Goal: Transaction & Acquisition: Purchase product/service

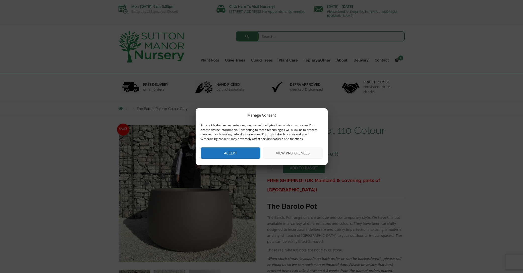
click at [229, 151] on button "Accept" at bounding box center [231, 152] width 60 height 11
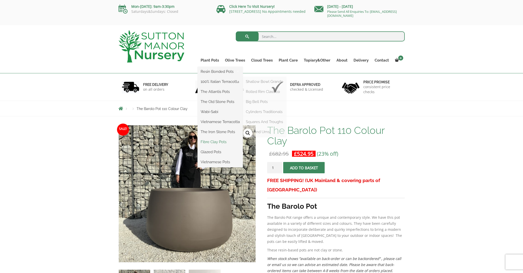
click at [217, 140] on link "Fibre Clay Pots" at bounding box center [220, 142] width 45 height 8
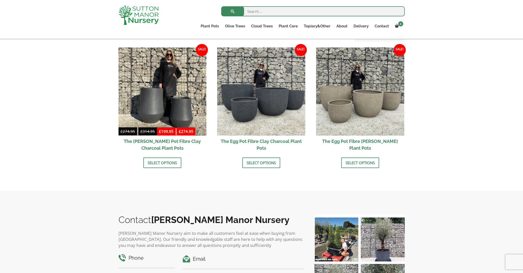
scroll to position [153, 0]
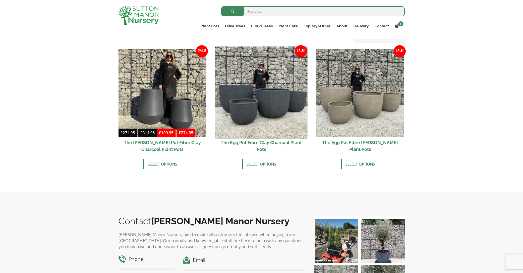
click at [241, 129] on img at bounding box center [261, 92] width 92 height 92
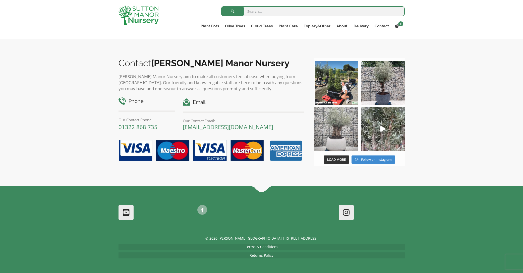
scroll to position [311, 0]
click at [338, 136] on img at bounding box center [336, 129] width 44 height 44
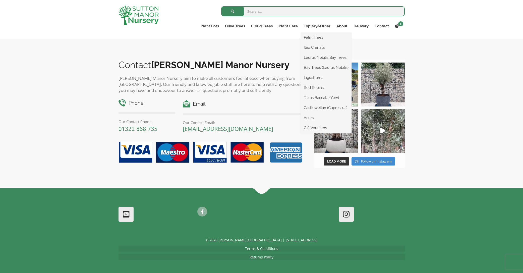
scroll to position [308, 0]
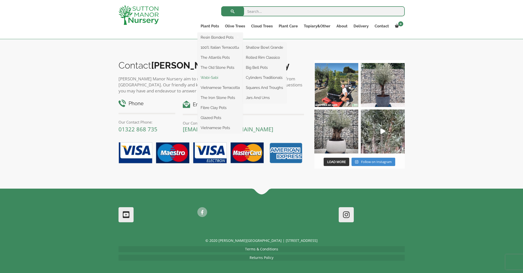
click at [215, 77] on link "Wabi-Sabi" at bounding box center [220, 78] width 45 height 8
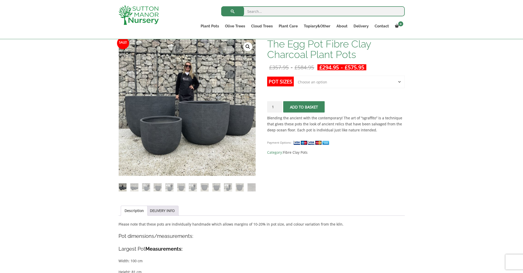
scroll to position [78, 0]
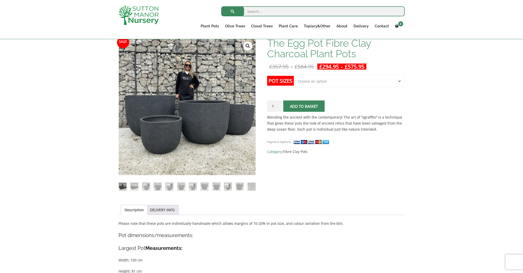
select select "Click here to buy The Largest Pot In The Picture"
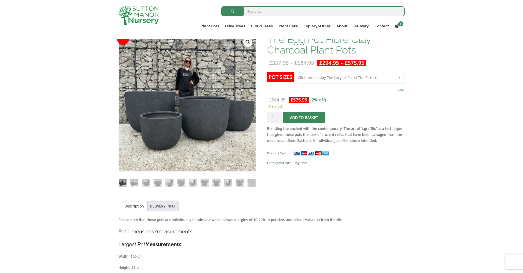
scroll to position [82, 0]
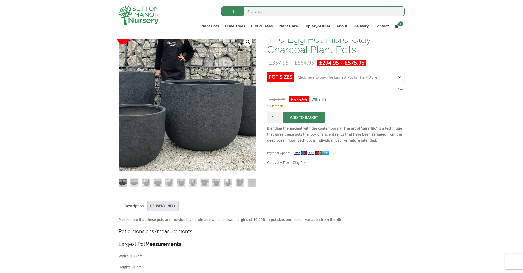
click at [208, 123] on img at bounding box center [174, 90] width 222 height 222
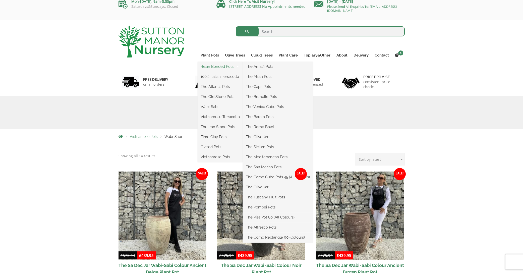
scroll to position [5, 0]
click at [267, 67] on link "The Amalfi Pots" at bounding box center [278, 66] width 70 height 8
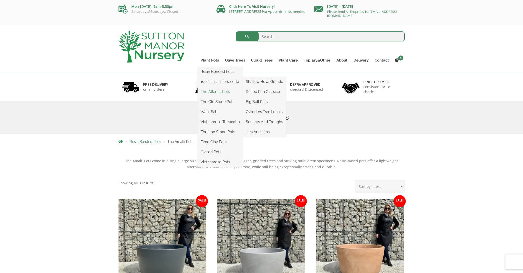
click at [214, 92] on link "The Atlantis Pots" at bounding box center [220, 92] width 45 height 8
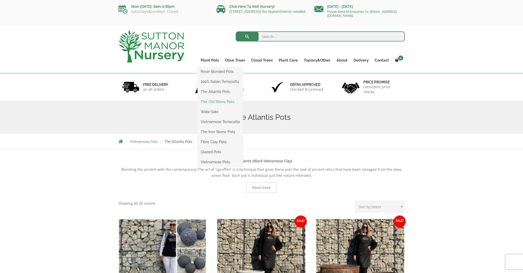
scroll to position [1, 0]
click at [214, 102] on link "The Old Stone Pots" at bounding box center [220, 101] width 45 height 8
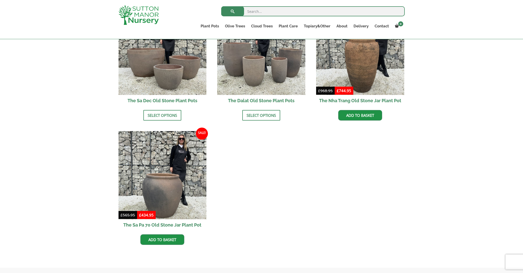
scroll to position [343, 0]
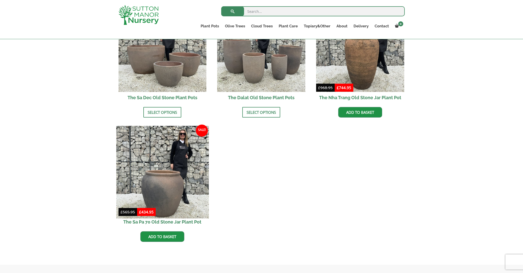
click at [169, 171] on img at bounding box center [162, 172] width 92 height 92
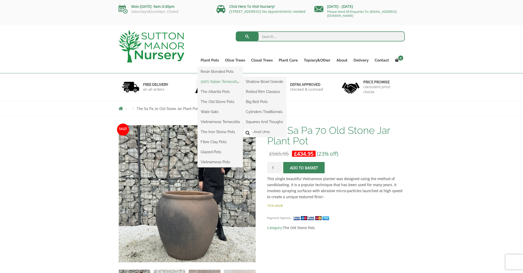
click at [220, 82] on link "100% Italian Terracotta" at bounding box center [220, 82] width 45 height 8
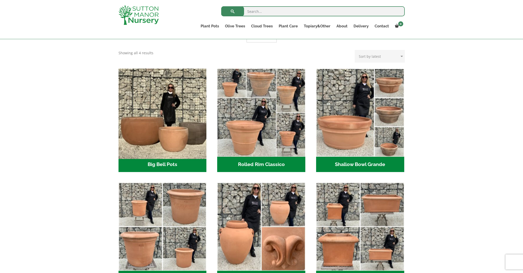
scroll to position [131, 0]
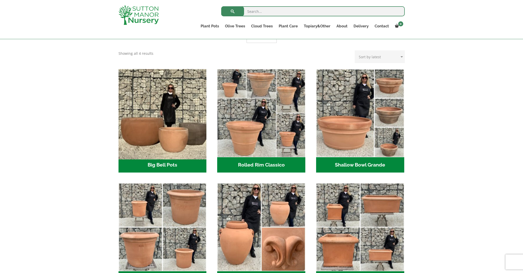
click at [123, 146] on img "Visit product category Big Bell Pots" at bounding box center [162, 113] width 92 height 92
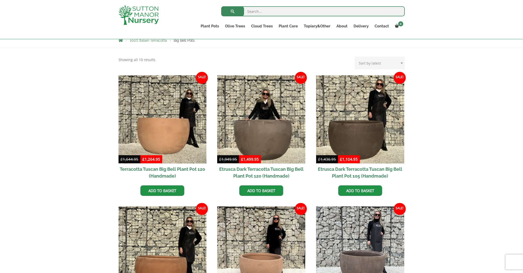
scroll to position [126, 0]
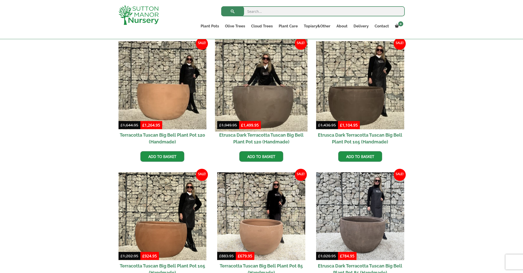
click at [252, 114] on img at bounding box center [261, 85] width 92 height 92
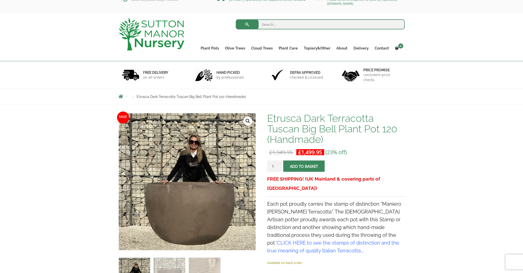
scroll to position [12, 0]
